Goal: Book appointment/travel/reservation

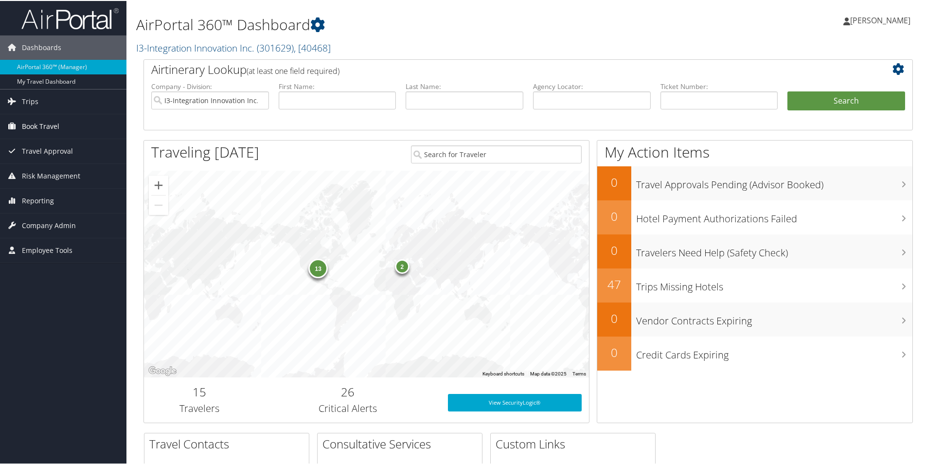
drag, startPoint x: 30, startPoint y: 124, endPoint x: 87, endPoint y: 123, distance: 56.4
click at [30, 124] on span "Book Travel" at bounding box center [40, 125] width 37 height 24
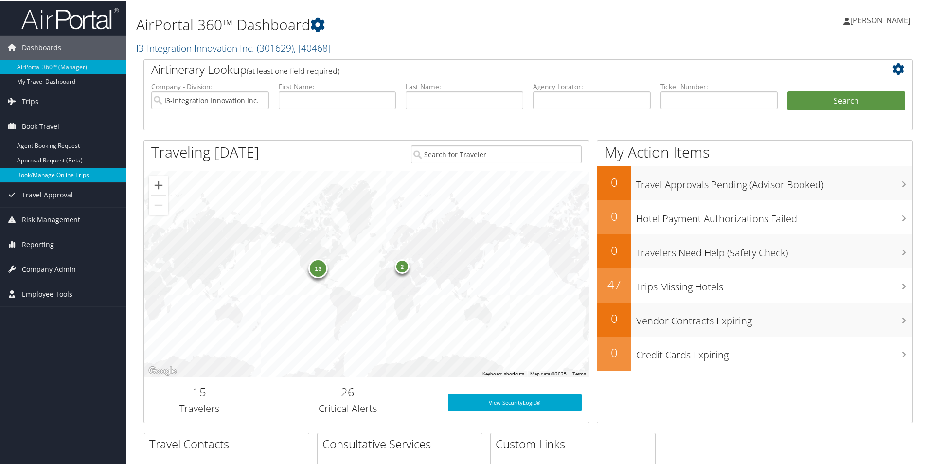
click at [81, 174] on link "Book/Manage Online Trips" at bounding box center [63, 174] width 126 height 15
click at [46, 170] on link "Book/Manage Online Trips" at bounding box center [63, 174] width 126 height 15
